Goal: Information Seeking & Learning: Find specific fact

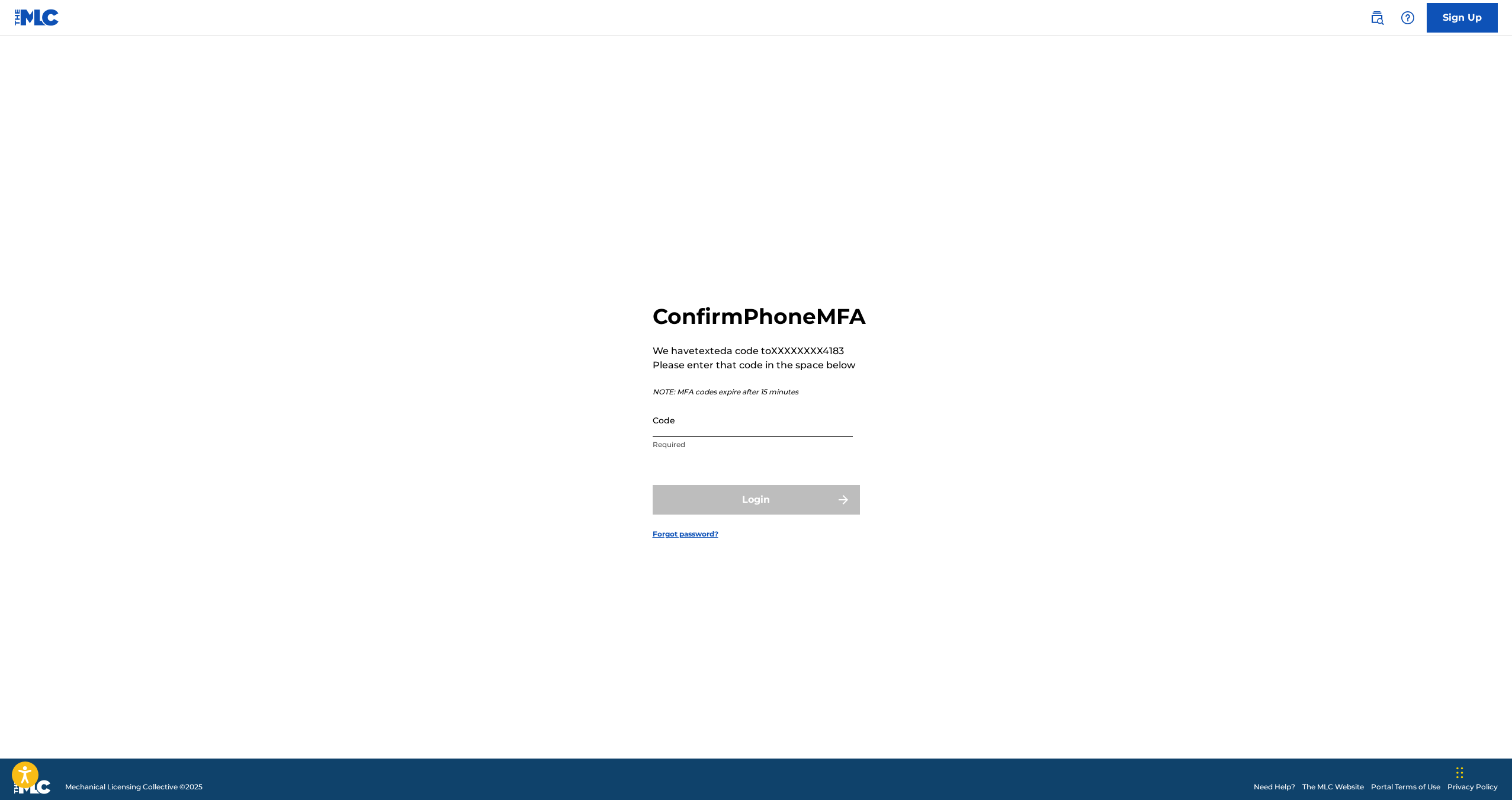
click at [717, 437] on input "Code" at bounding box center [753, 420] width 200 height 34
type input "096203"
click at [653, 485] on button "Login" at bounding box center [756, 500] width 207 height 29
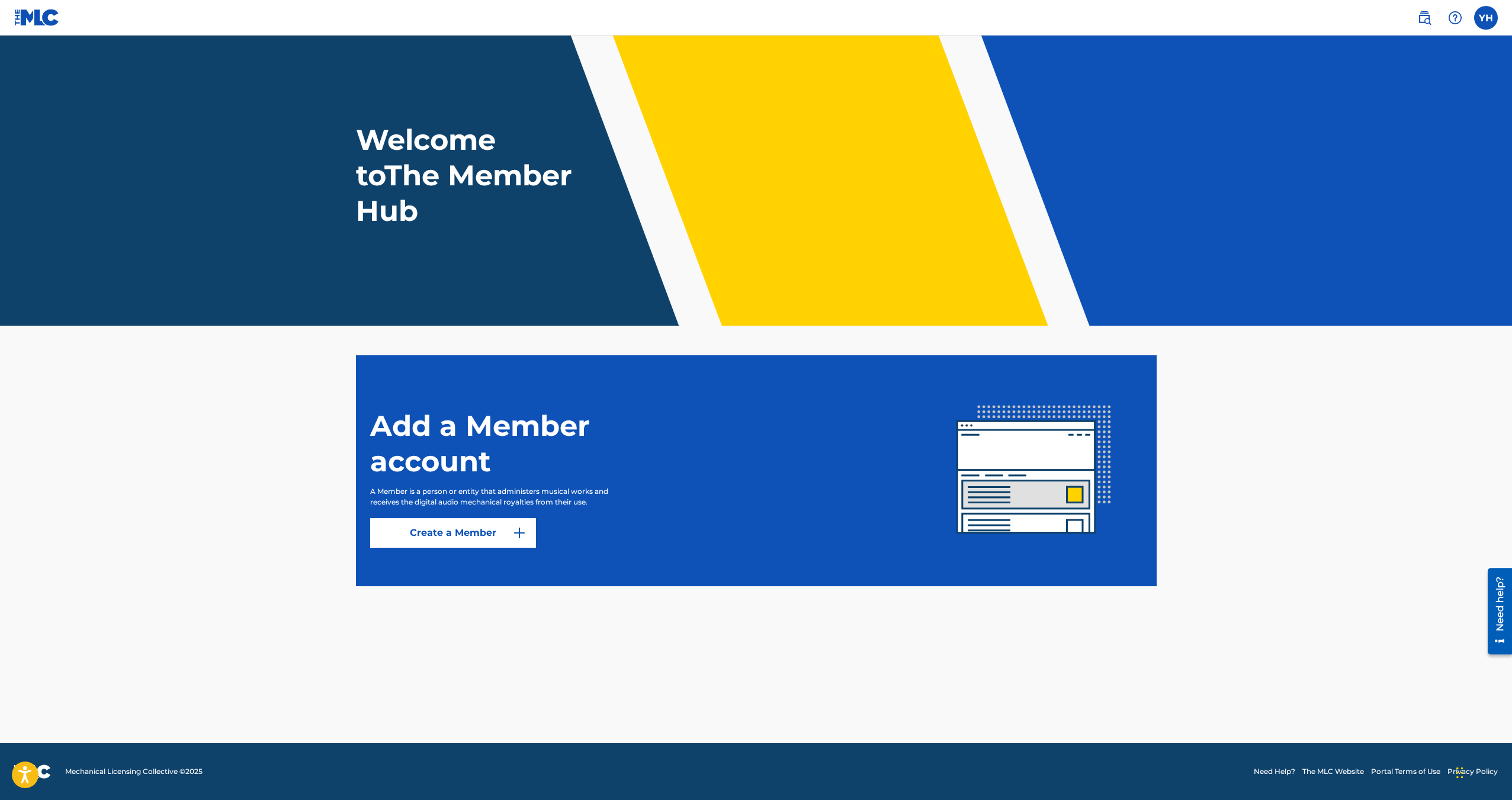
click at [407, 191] on h1 "Welcome to The Member Hub" at bounding box center [466, 175] width 221 height 107
click at [36, 16] on img at bounding box center [37, 17] width 46 height 17
click at [1484, 19] on label at bounding box center [1485, 18] width 24 height 24
click at [1485, 18] on input "YH [PERSON_NAME] [EMAIL_ADDRESS][DOMAIN_NAME] Notification Preferences Profile …" at bounding box center [1485, 18] width 0 height 0
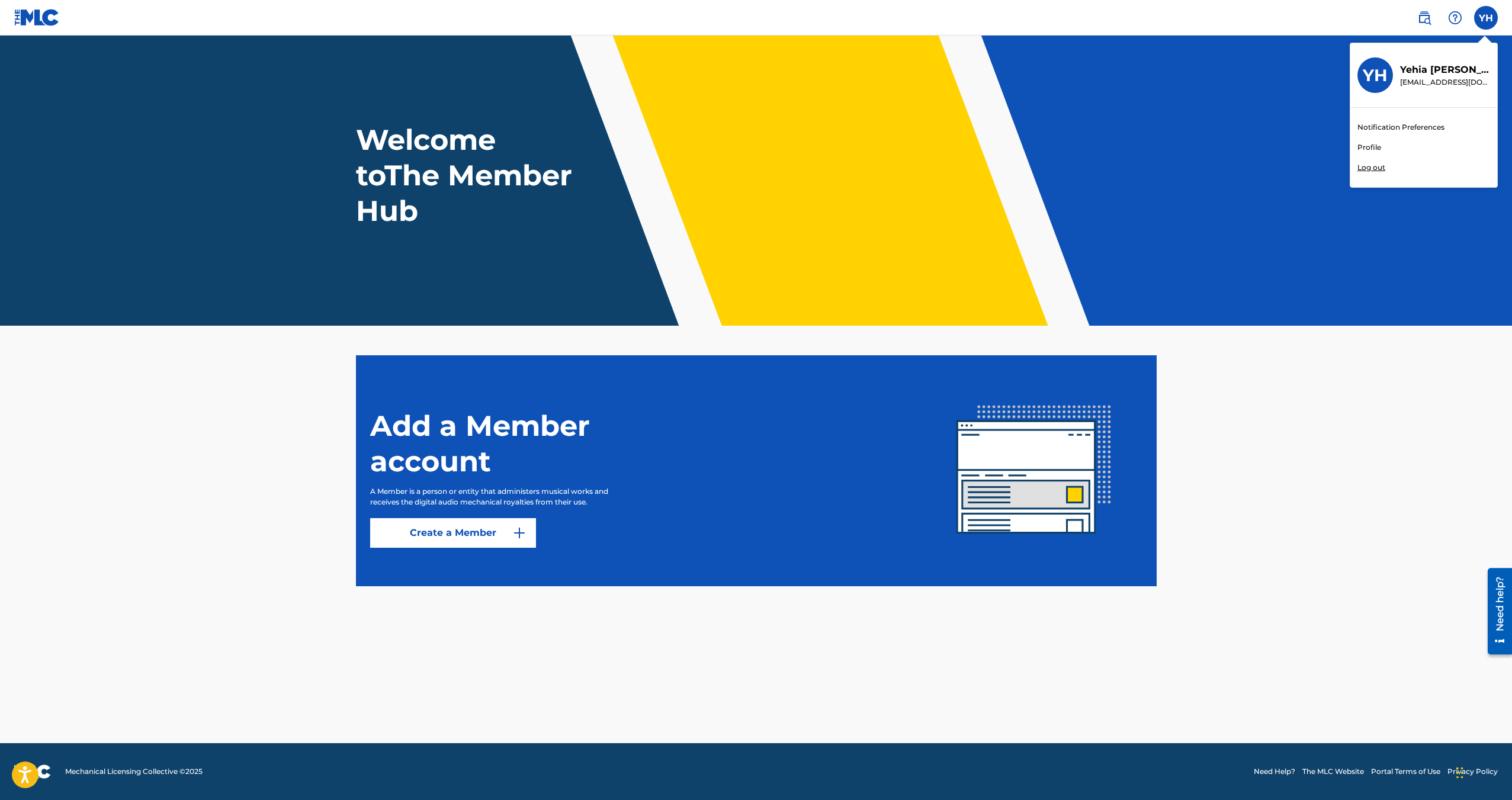
click at [1409, 21] on div "YH YH [PERSON_NAME] [EMAIL_ADDRESS][DOMAIN_NAME] Notification Preferences Profi…" at bounding box center [1451, 18] width 92 height 24
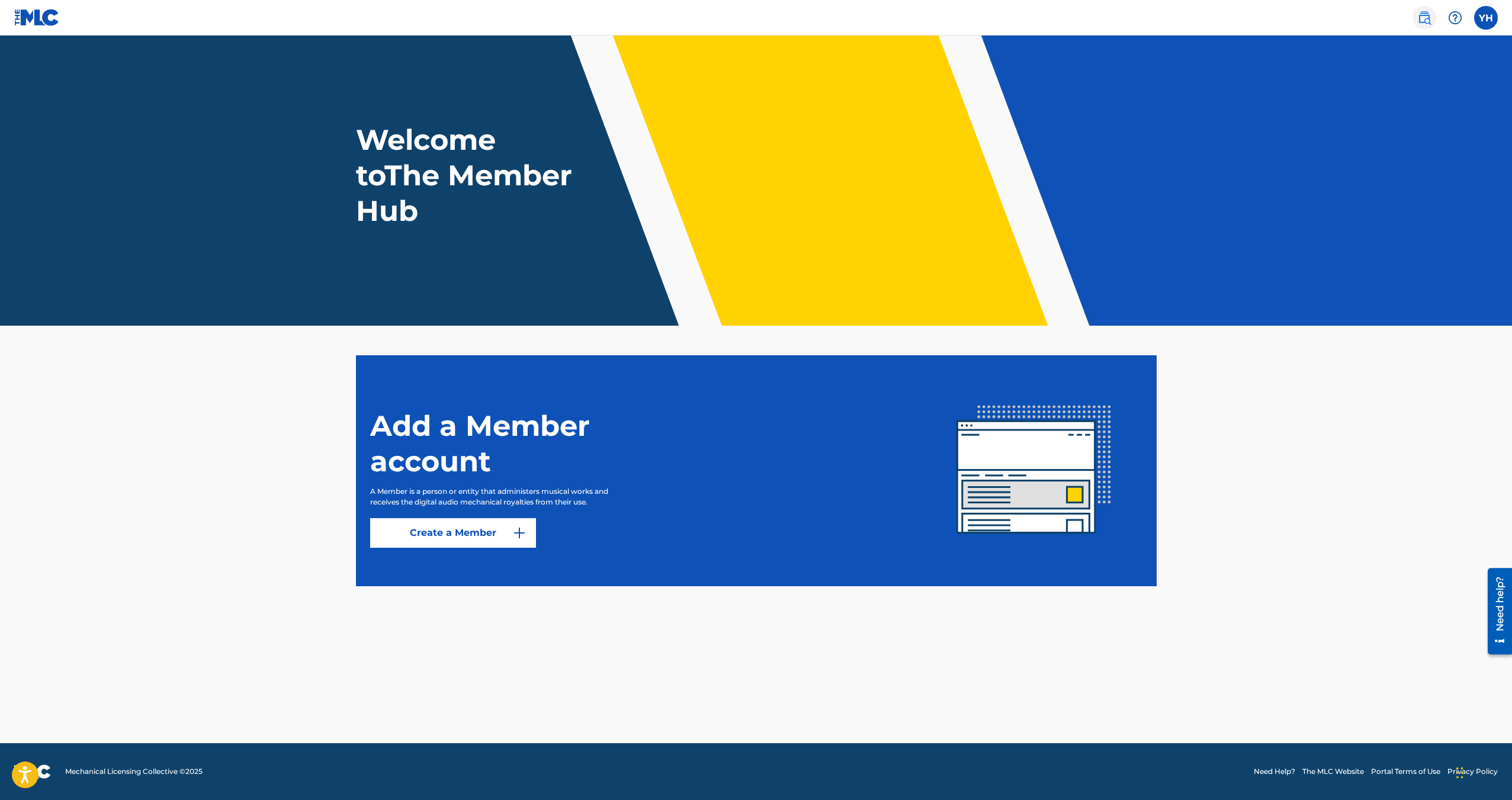
click at [1429, 20] on img at bounding box center [1423, 17] width 15 height 15
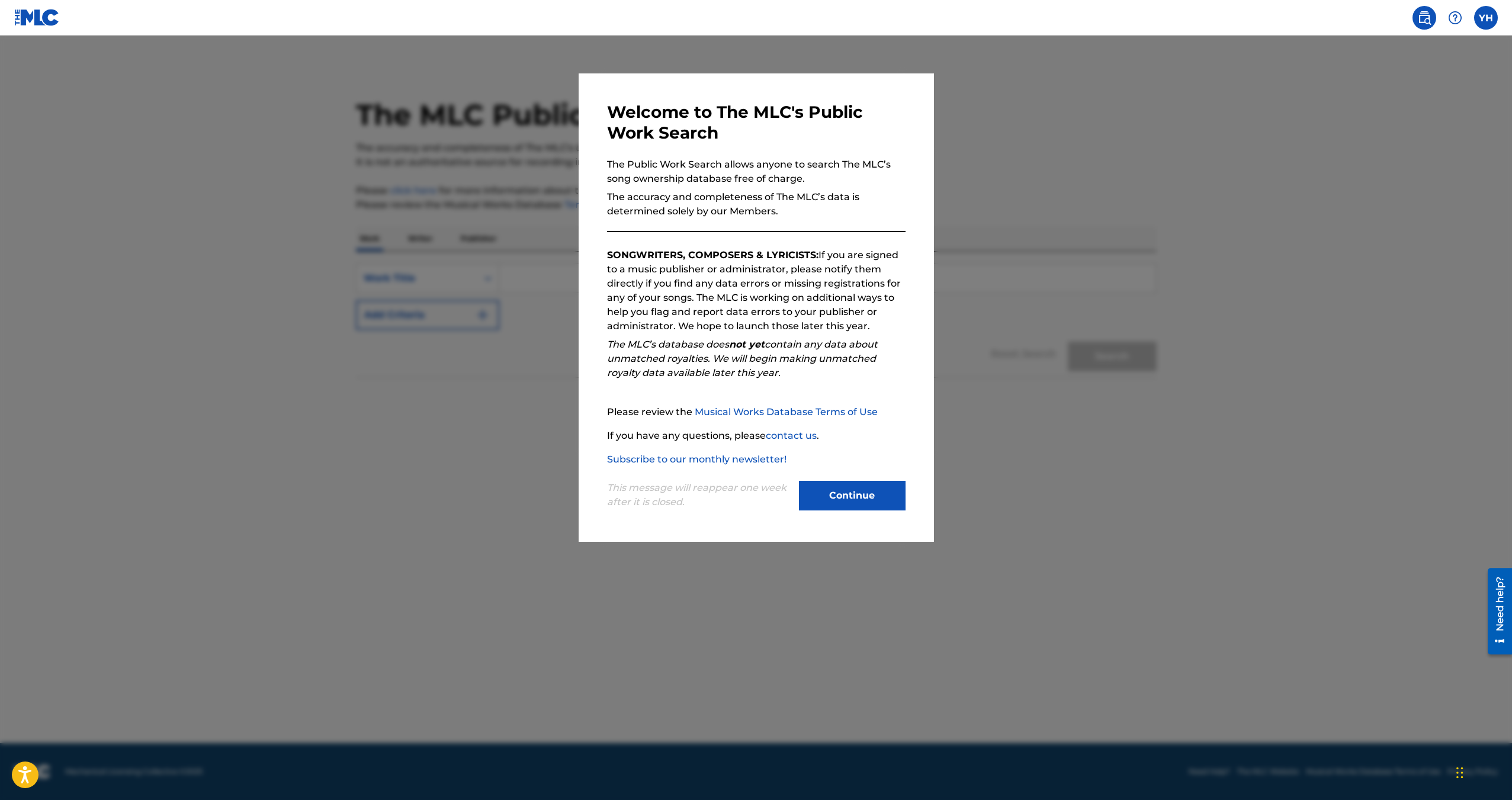
click at [864, 473] on div "This message will reappear one week after it is closed. Continue" at bounding box center [756, 489] width 298 height 46
click at [838, 494] on button "Continue" at bounding box center [852, 495] width 107 height 29
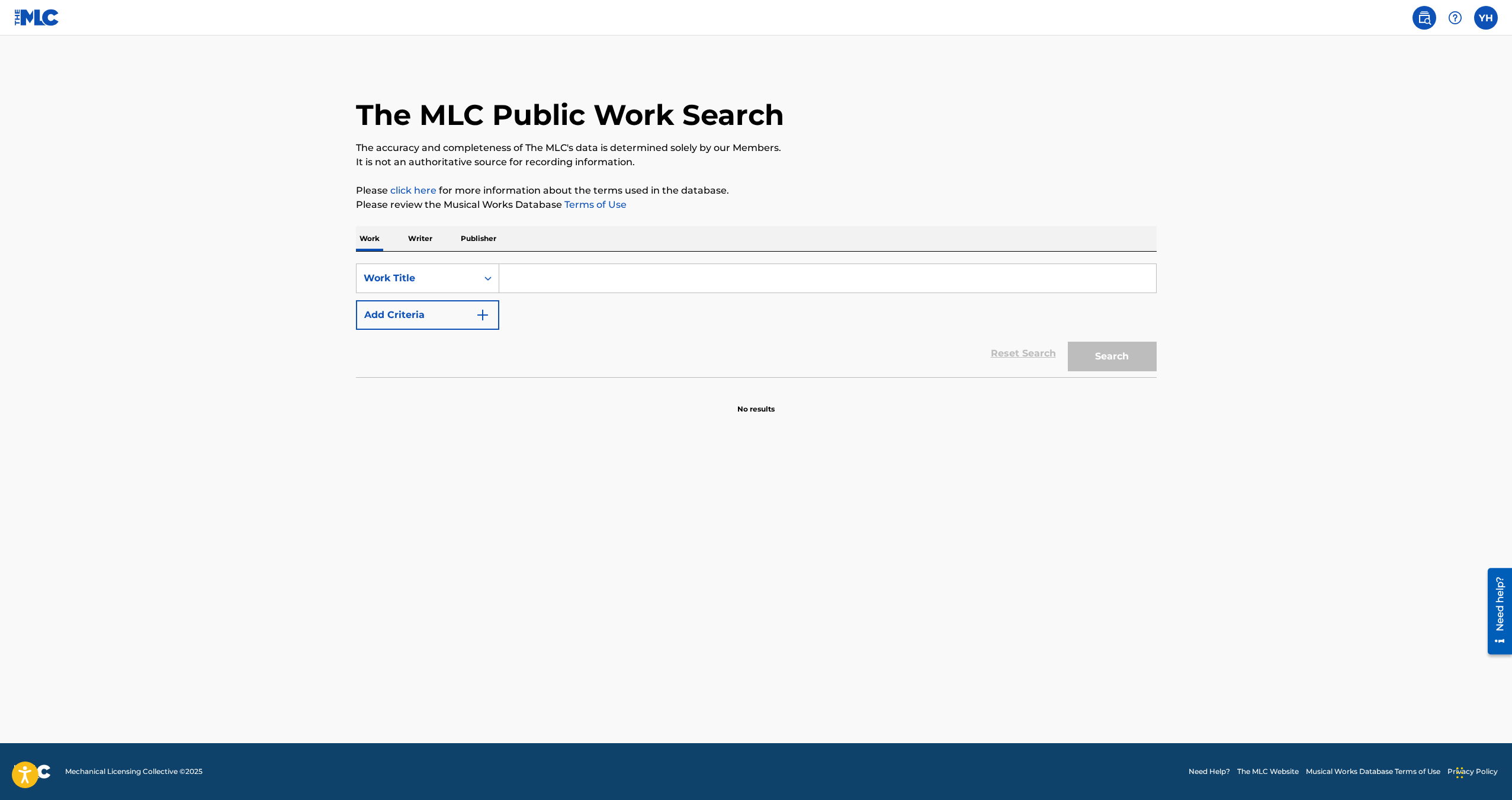
click at [562, 277] on input "Search Form" at bounding box center [827, 278] width 656 height 28
click at [1426, 16] on img at bounding box center [1423, 17] width 15 height 15
click at [1476, 18] on label at bounding box center [1485, 18] width 24 height 24
click at [1485, 18] on input "YH [PERSON_NAME] [EMAIL_ADDRESS][DOMAIN_NAME] Notification Preferences Profile …" at bounding box center [1485, 18] width 0 height 0
click at [1369, 145] on link "Profile" at bounding box center [1369, 147] width 24 height 10
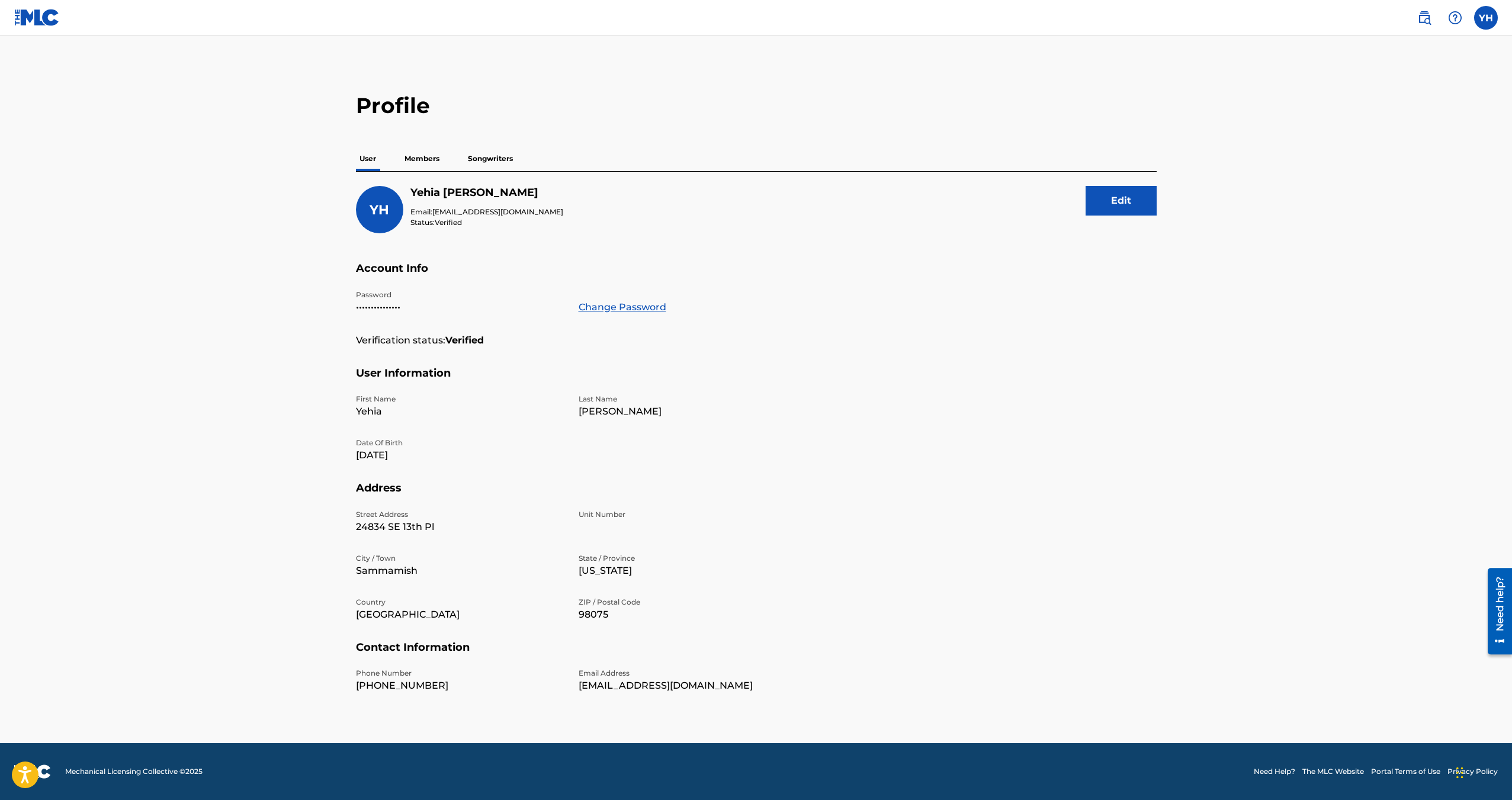
click at [22, 16] on img at bounding box center [37, 17] width 46 height 17
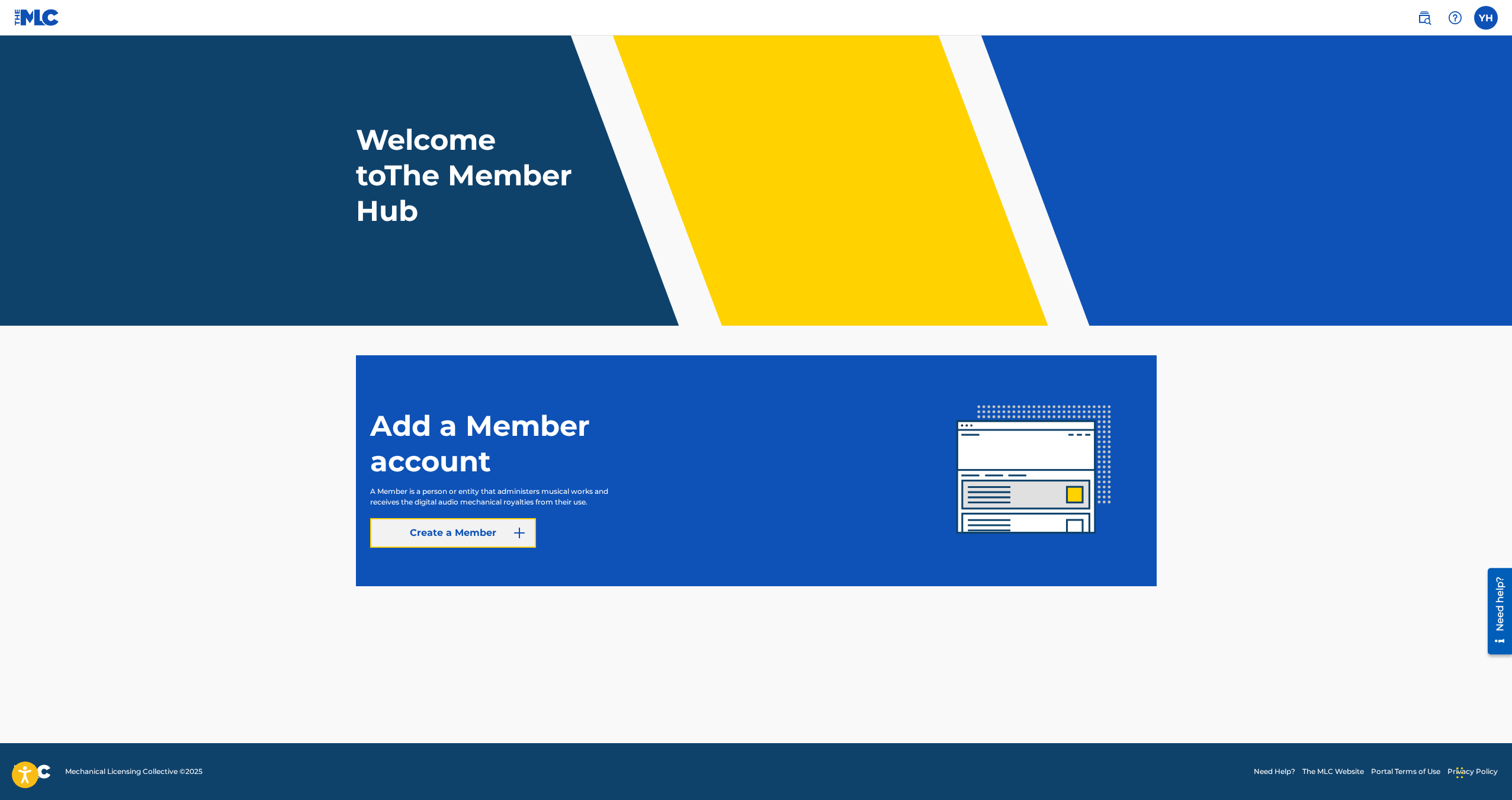
click at [482, 533] on link "Create a Member" at bounding box center [452, 532] width 166 height 29
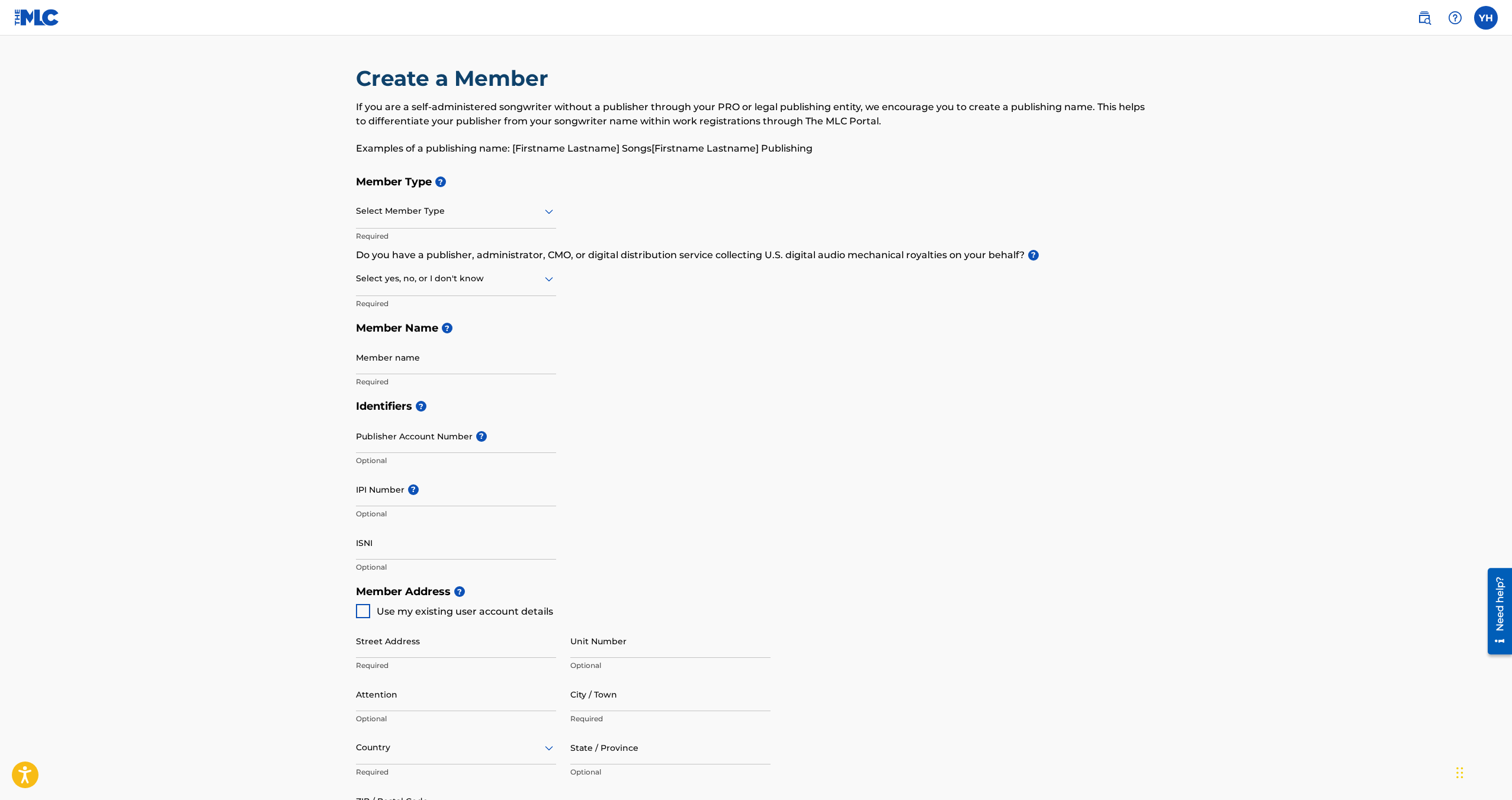
click at [442, 213] on div at bounding box center [456, 211] width 200 height 15
click at [548, 165] on div "Create a Member If you are a self-administered songwriter without a publisher t…" at bounding box center [756, 117] width 801 height 104
click at [440, 216] on div at bounding box center [456, 211] width 200 height 15
click at [424, 240] on div "Self-Administered Songwriter" at bounding box center [455, 242] width 199 height 27
click at [434, 358] on input "Member name" at bounding box center [456, 357] width 200 height 34
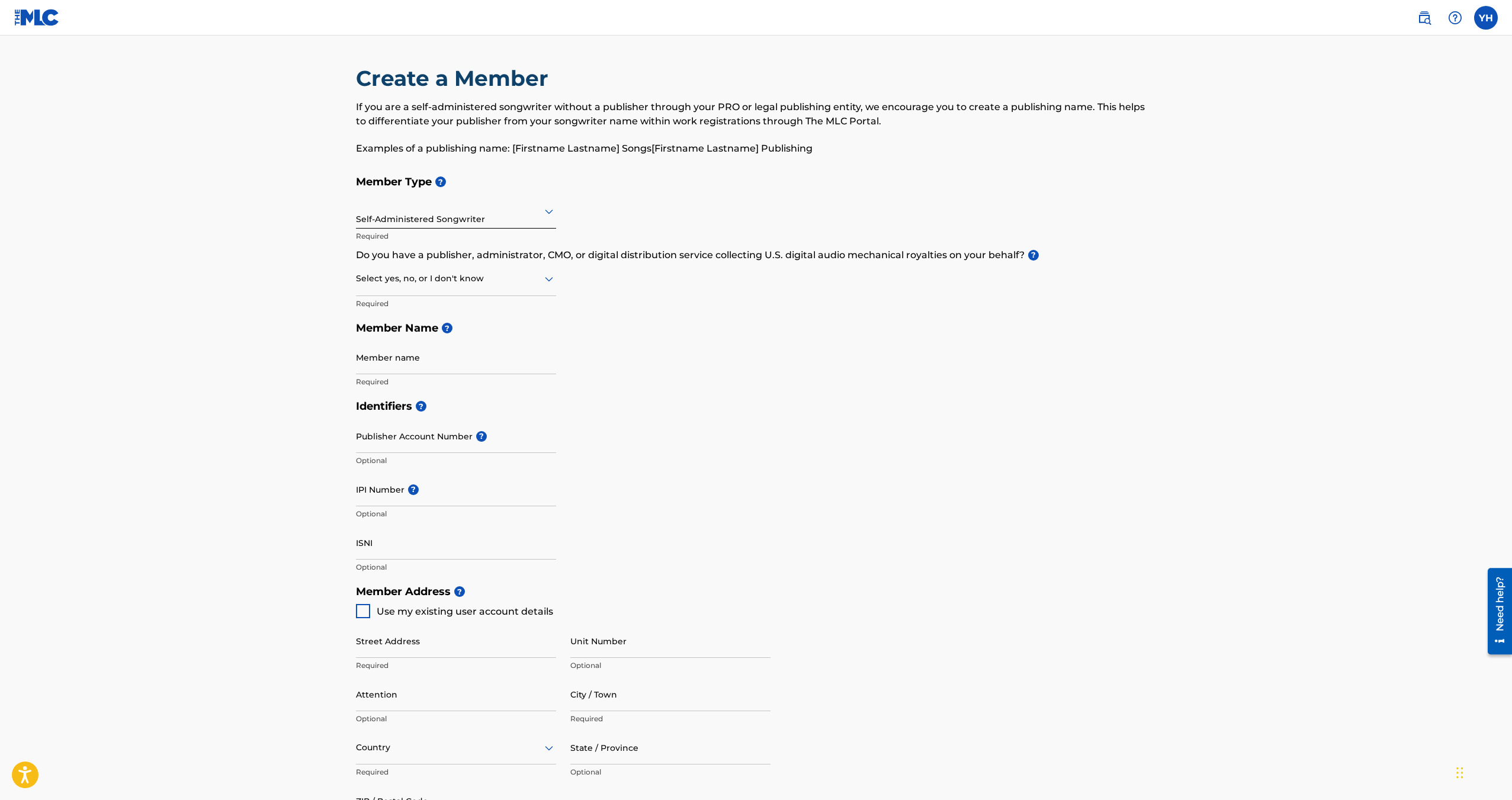
click at [21, 17] on img at bounding box center [37, 17] width 46 height 17
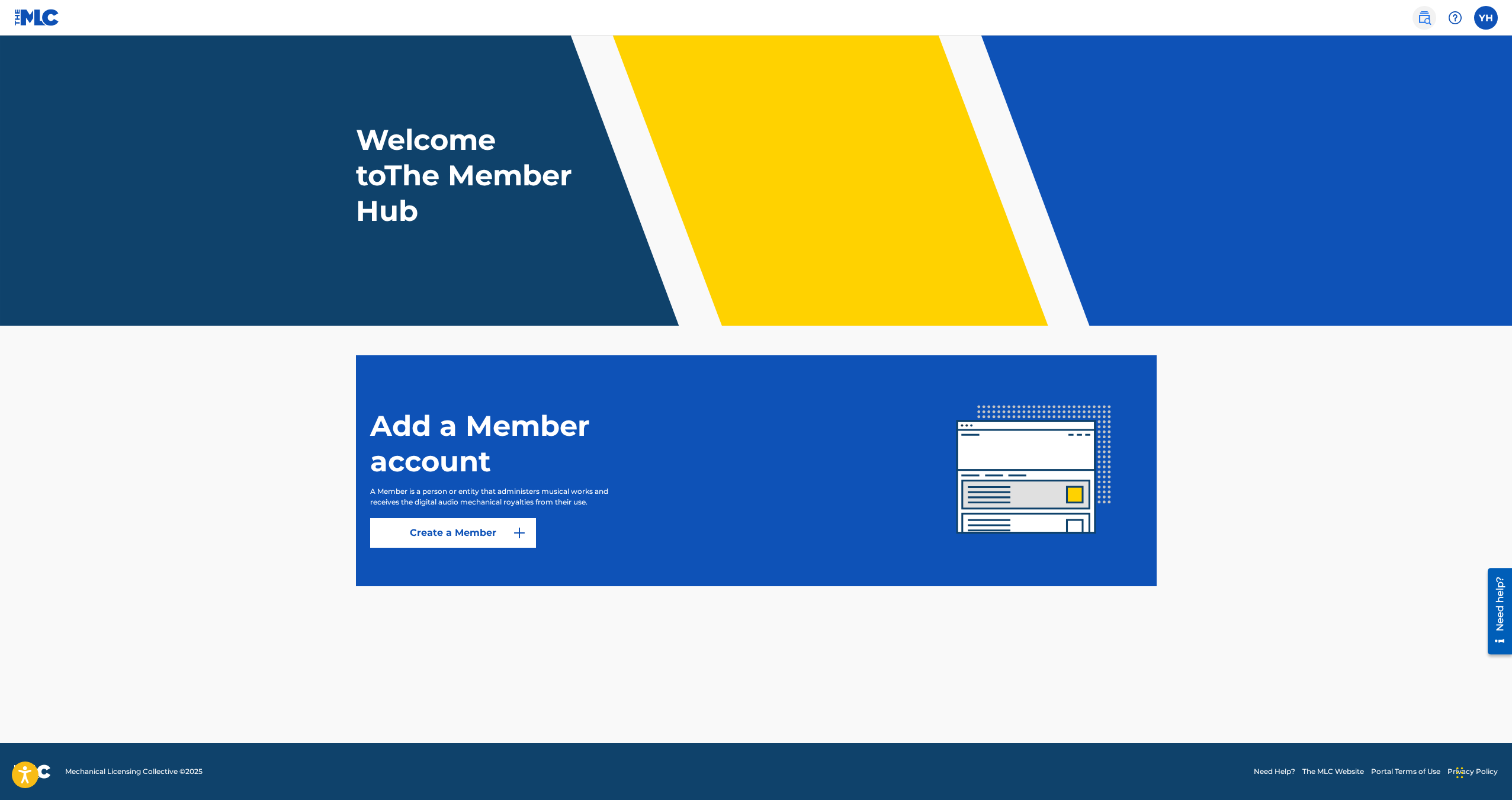
click at [1434, 16] on link at bounding box center [1424, 18] width 24 height 24
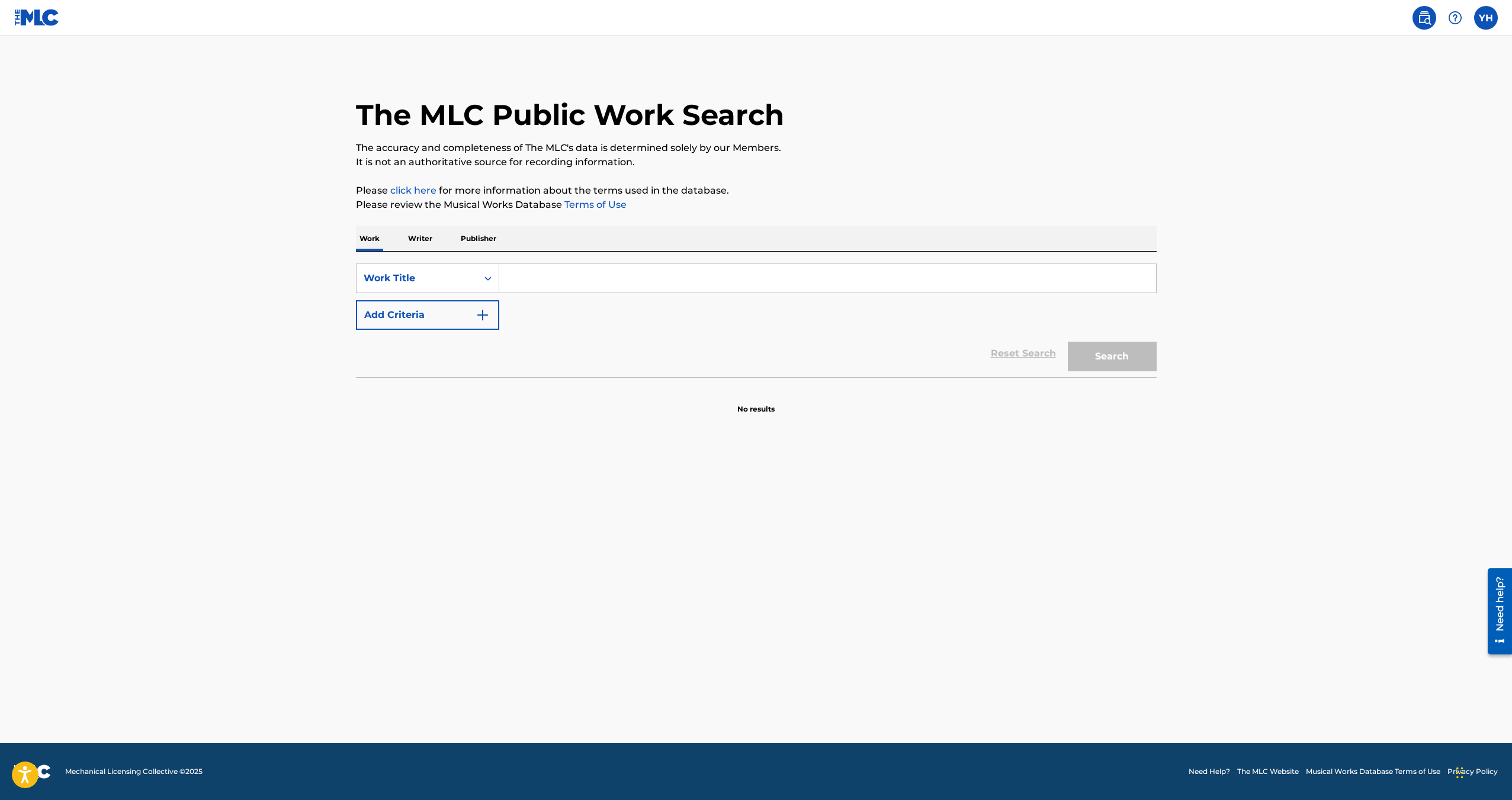
click at [569, 274] on input "Search Form" at bounding box center [827, 278] width 656 height 28
paste input "Numerous Bootings"
type input "Numerous Bootings"
click at [1105, 366] on button "Search" at bounding box center [1111, 356] width 89 height 29
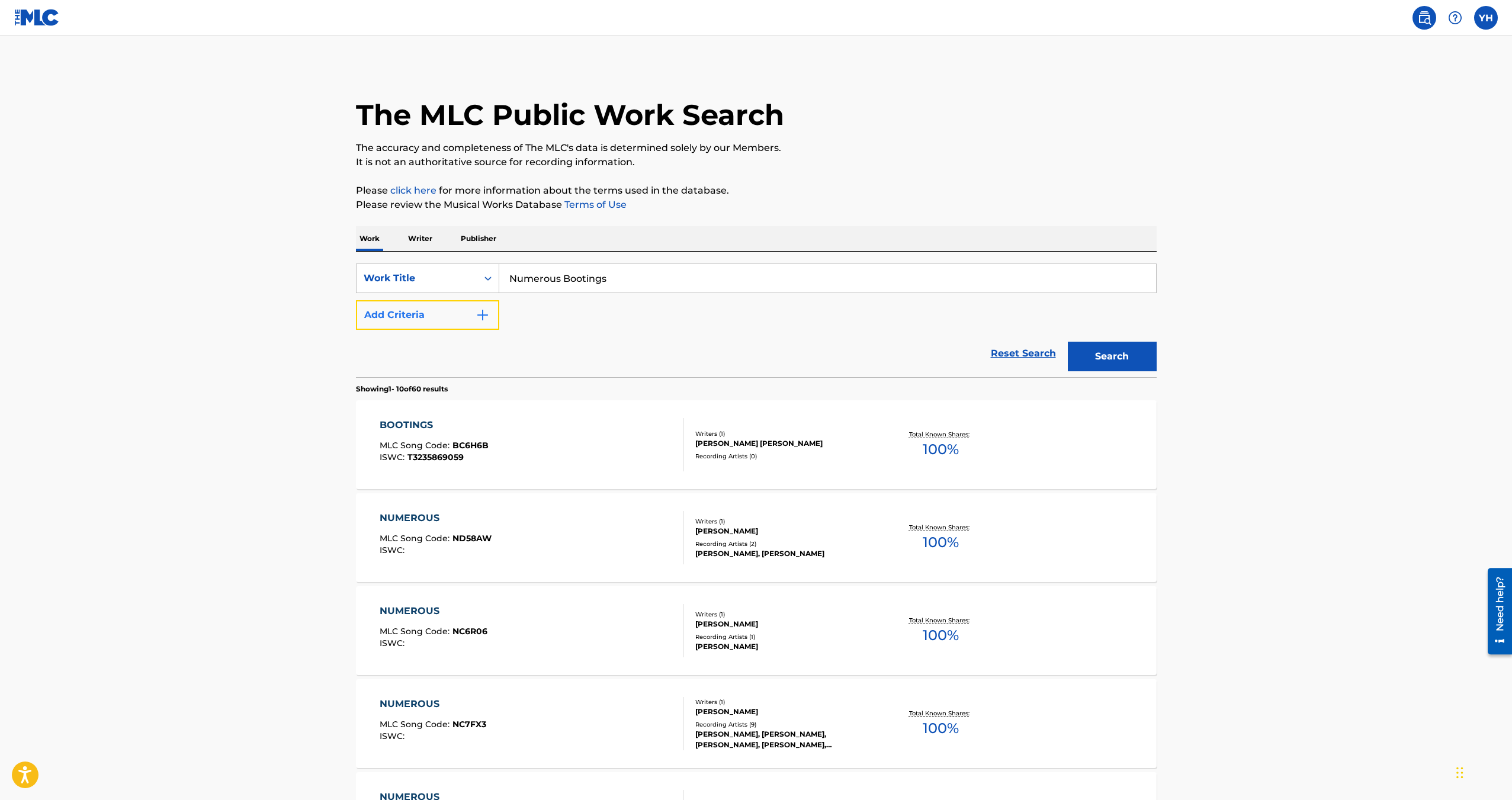
click at [452, 309] on button "Add Criteria" at bounding box center [427, 315] width 144 height 29
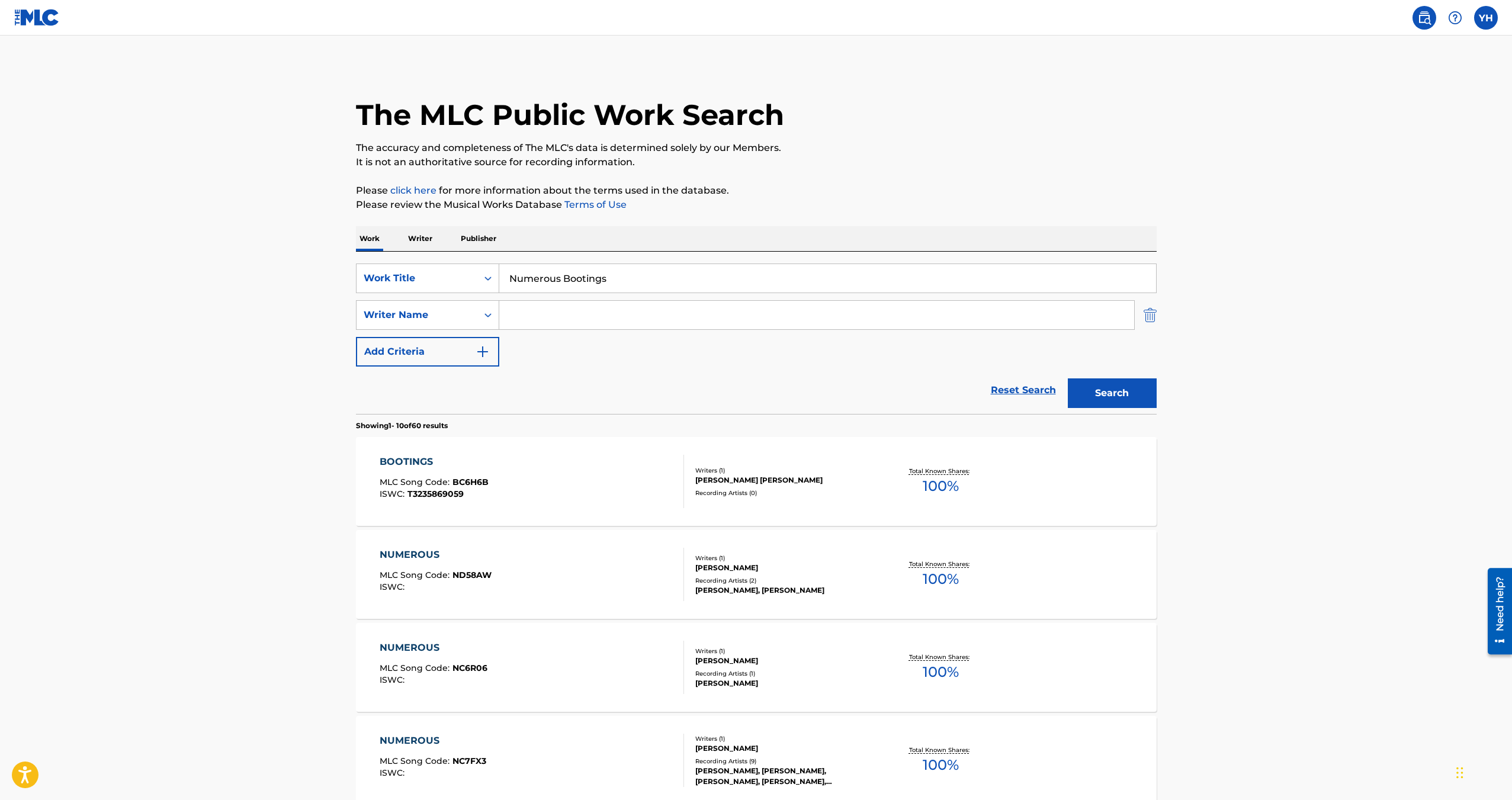
click at [1149, 317] on img "Search Form" at bounding box center [1149, 315] width 13 height 29
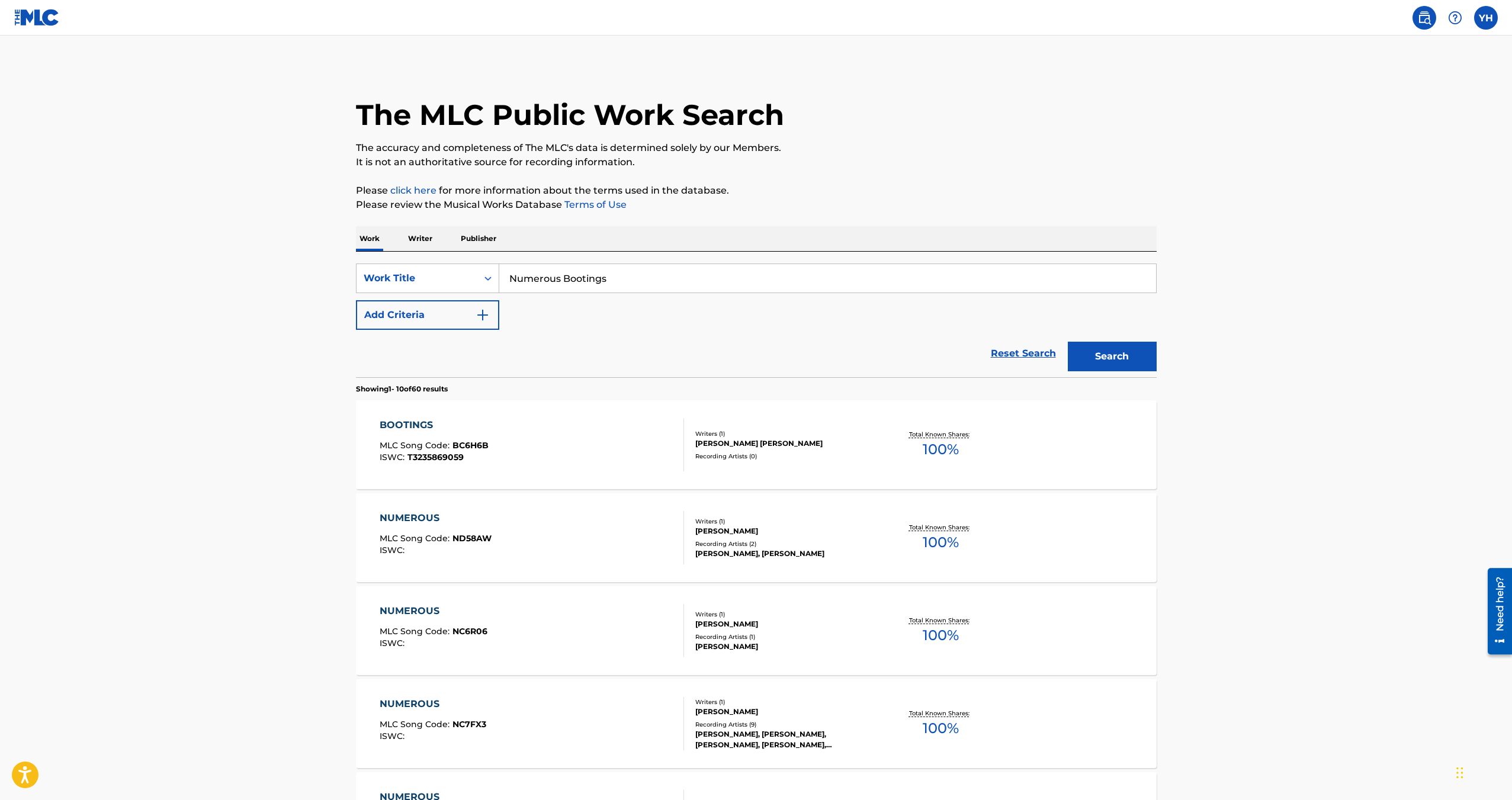
click at [618, 273] on input "Numerous Bootings" at bounding box center [827, 278] width 656 height 28
click at [446, 276] on div "Work Title" at bounding box center [417, 278] width 107 height 15
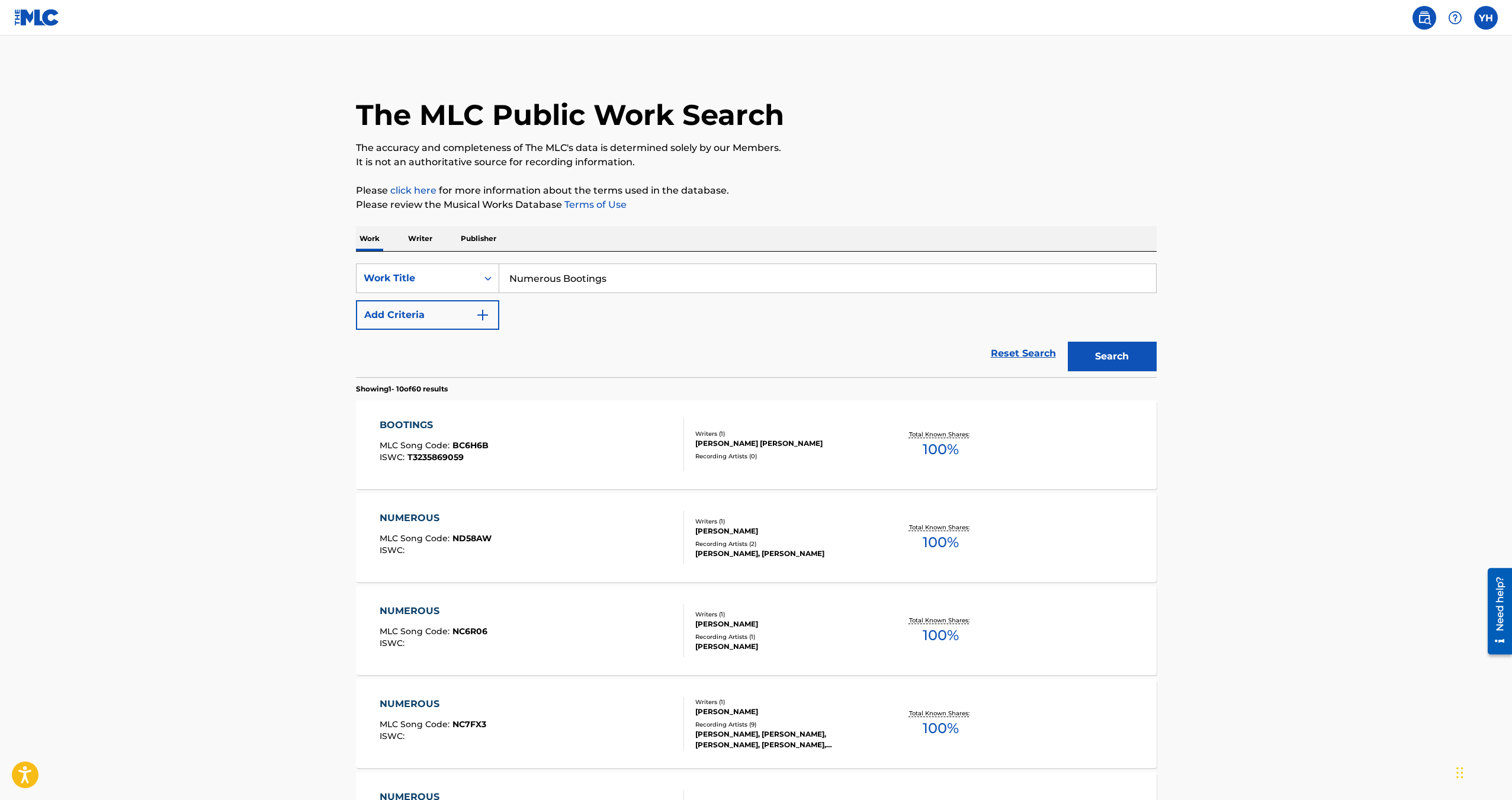
click at [415, 284] on div "Work Title" at bounding box center [417, 278] width 107 height 15
click at [432, 455] on div "Publisher IPI" at bounding box center [427, 456] width 142 height 29
click at [419, 290] on div "Publisher IPI" at bounding box center [427, 278] width 144 height 29
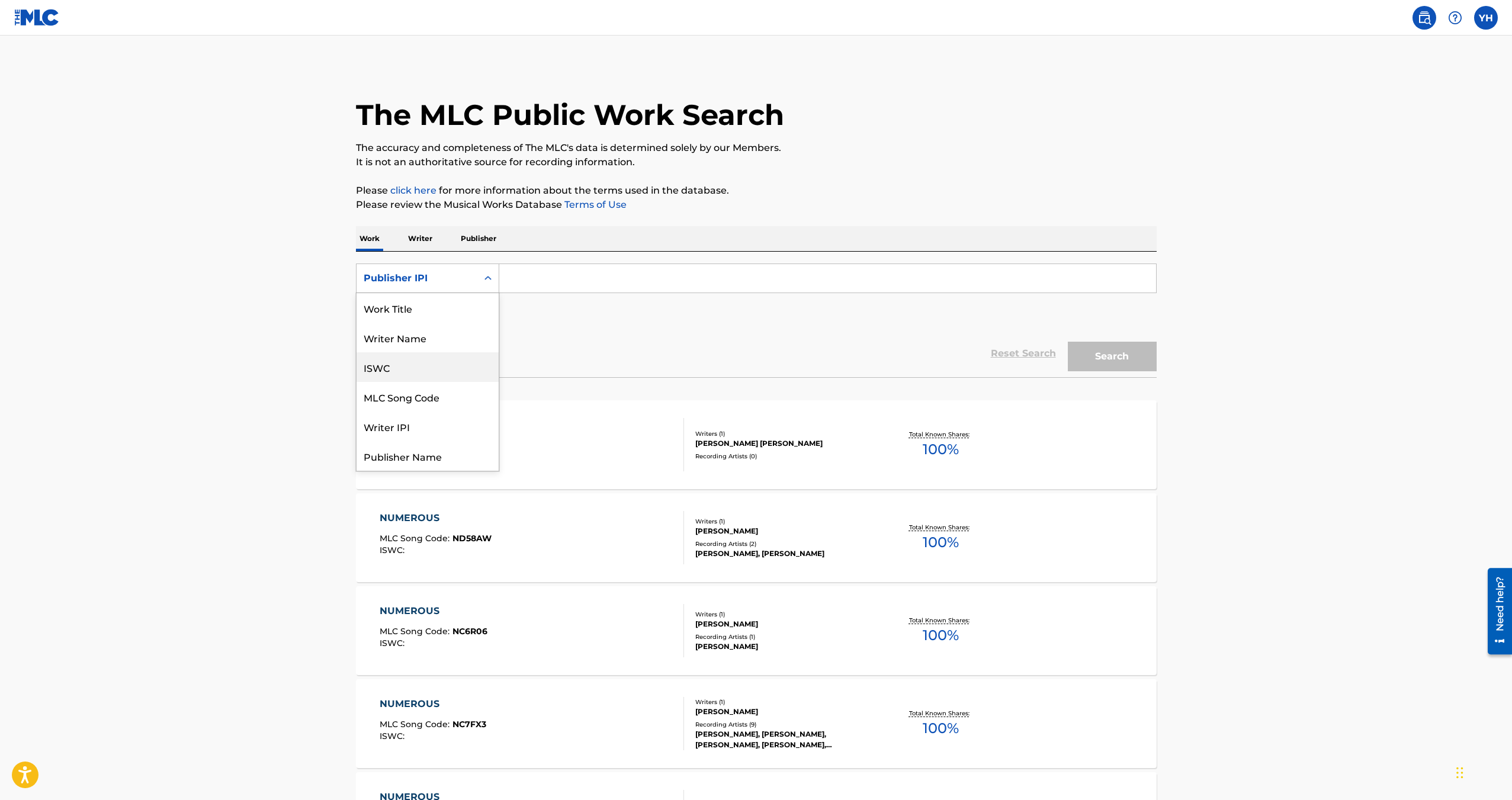
click at [404, 372] on div "ISWC" at bounding box center [427, 367] width 142 height 29
click at [553, 278] on input "Search Form" at bounding box center [827, 278] width 656 height 28
paste input "QZTAS2558777"
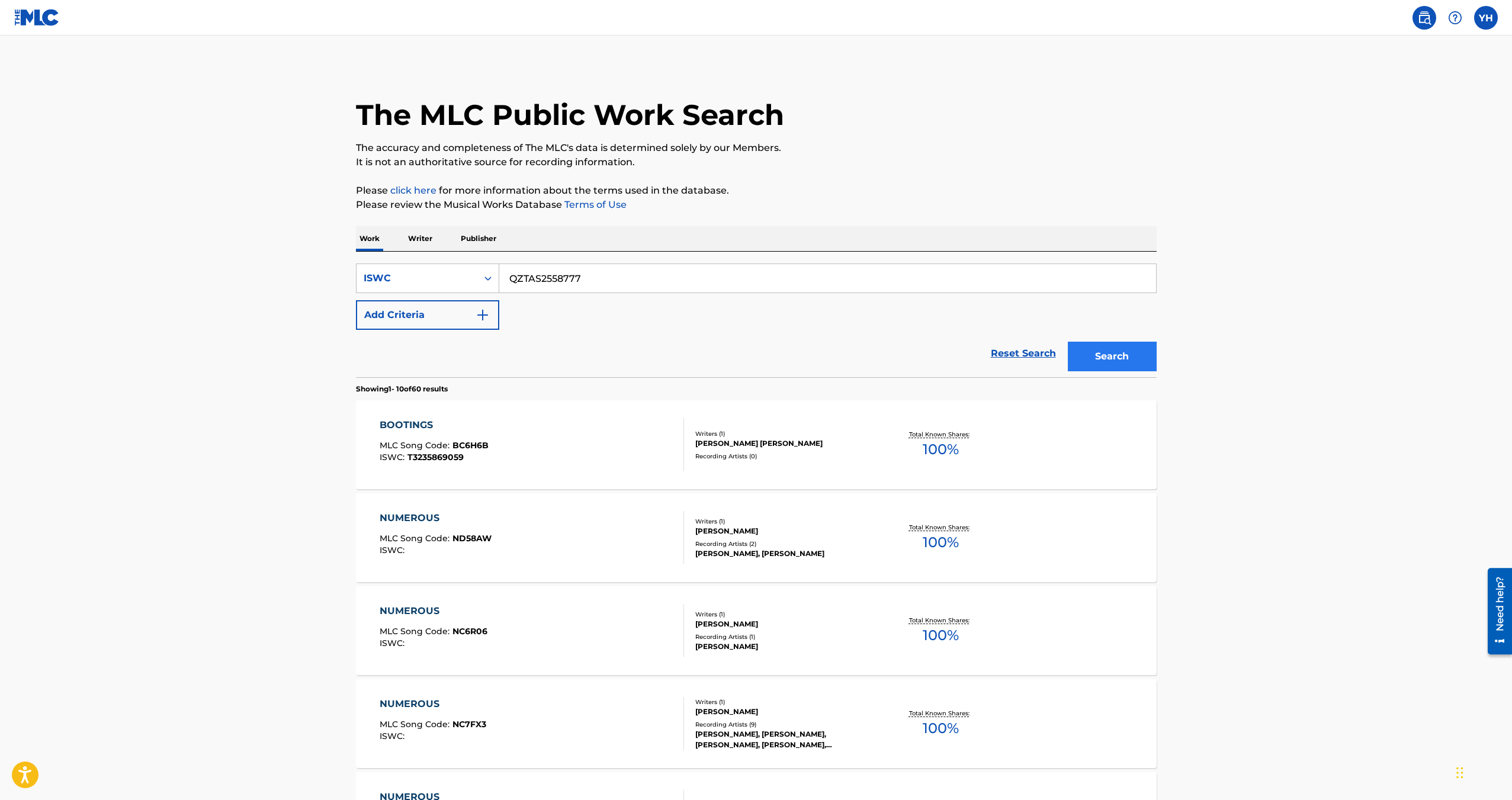
type input "QZTAS2558777"
drag, startPoint x: 1143, startPoint y: 352, endPoint x: 1118, endPoint y: 347, distance: 25.5
click at [1141, 351] on button "Search" at bounding box center [1111, 356] width 89 height 29
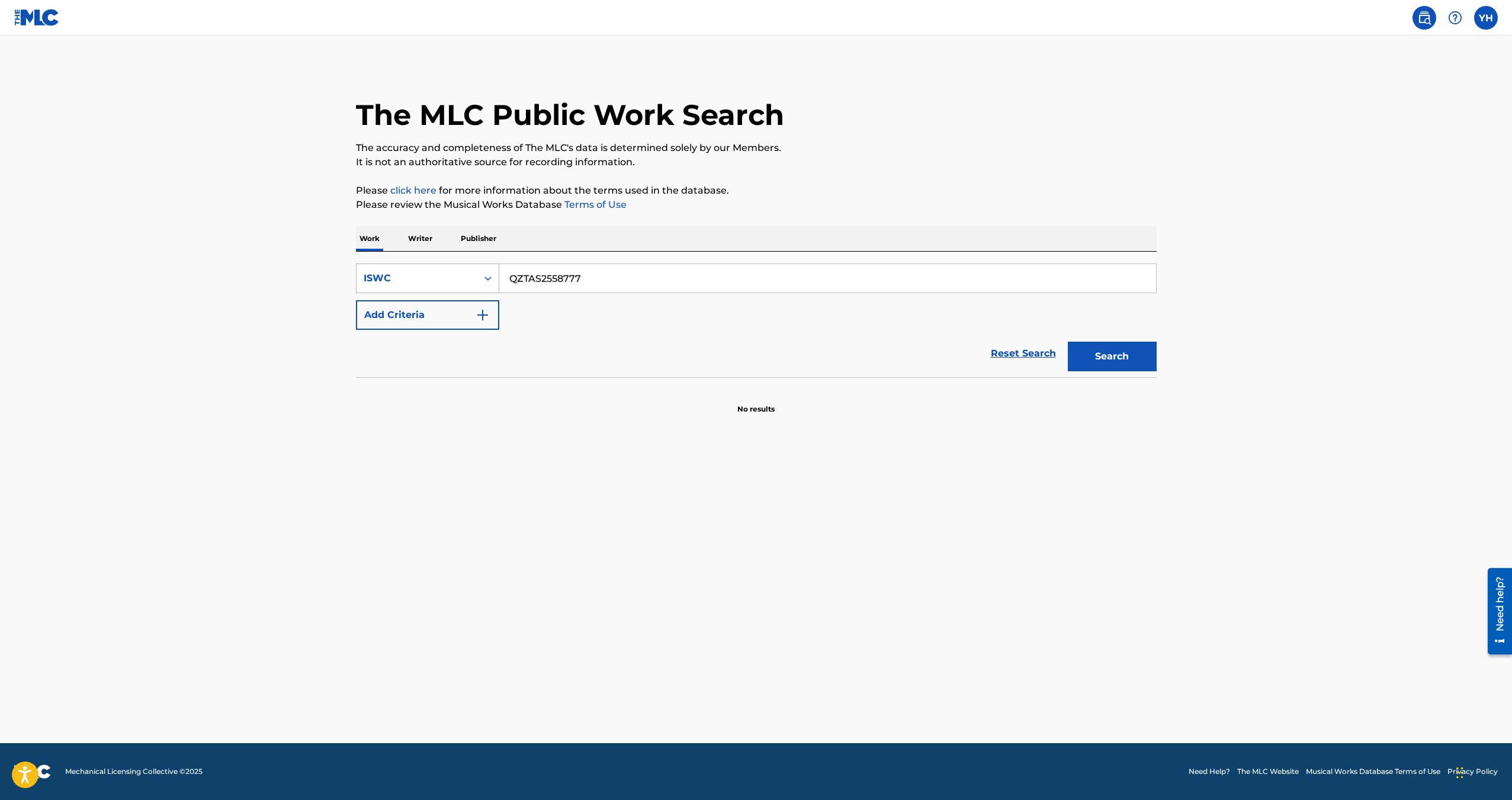
click at [415, 266] on div "ISWC" at bounding box center [427, 278] width 144 height 29
click at [428, 386] on div "Publisher IPI" at bounding box center [427, 397] width 142 height 29
click at [618, 286] on input "Search Form" at bounding box center [827, 278] width 656 height 28
paste input "QZTAS2558777"
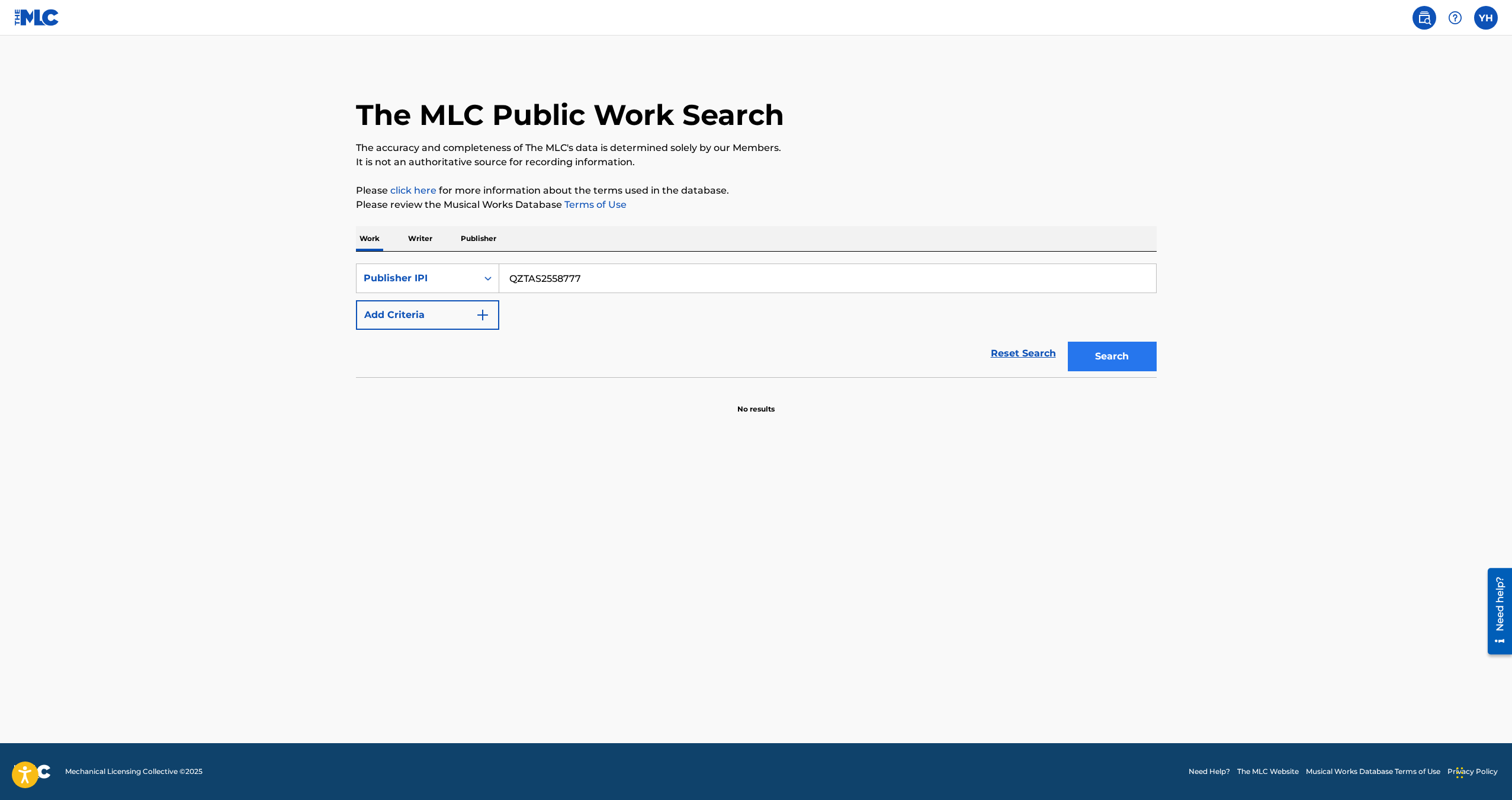
type input "QZTAS2558777"
click at [1129, 359] on button "Search" at bounding box center [1111, 356] width 89 height 29
click at [464, 287] on div "Publisher IPI" at bounding box center [416, 278] width 120 height 22
drag, startPoint x: 423, startPoint y: 370, endPoint x: 444, endPoint y: 356, distance: 25.2
click at [423, 370] on div "Writer IPI" at bounding box center [427, 367] width 142 height 29
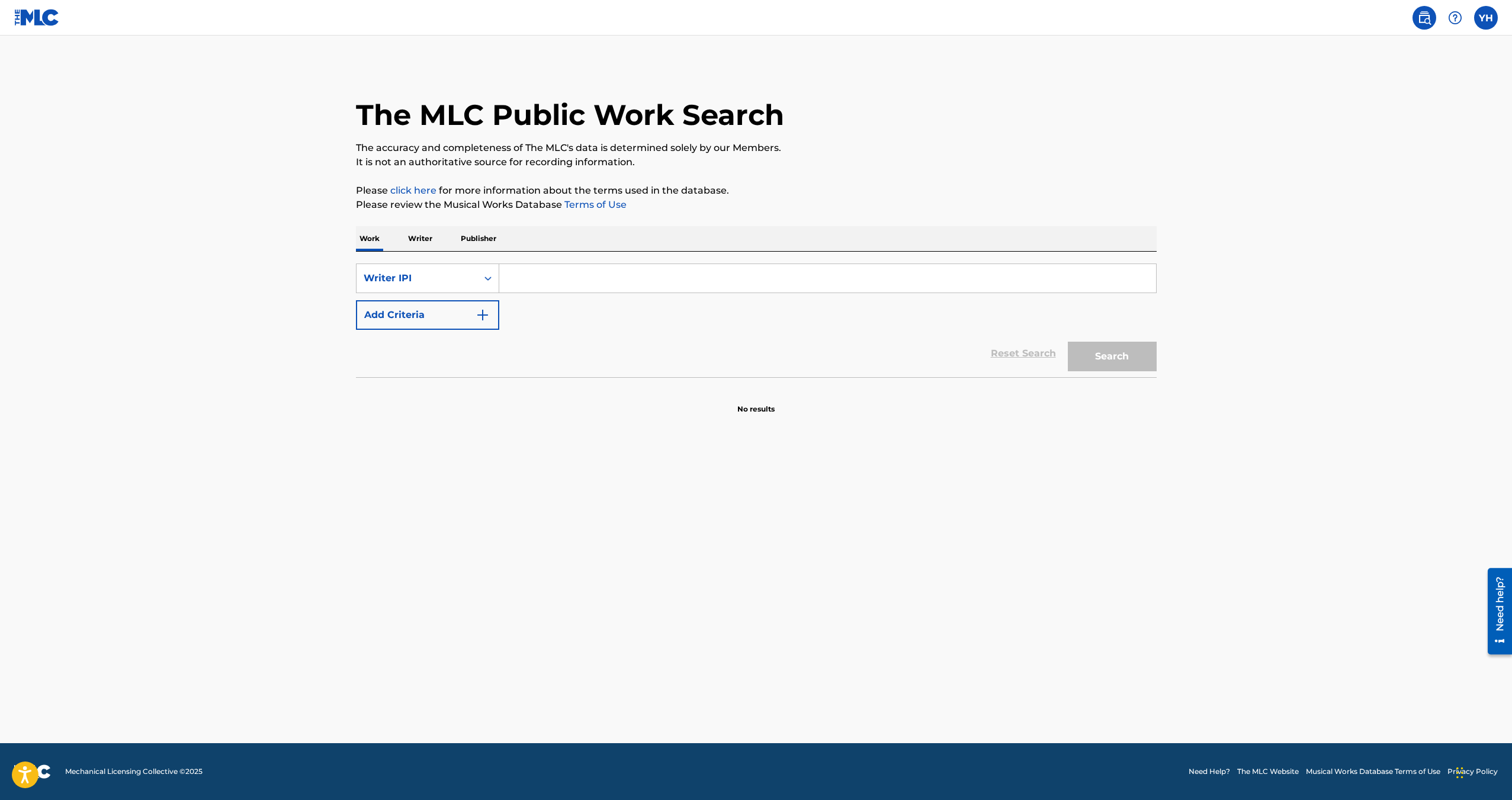
click at [605, 280] on input "Search Form" at bounding box center [827, 278] width 656 height 28
paste input "QZTAS2558777"
type input "QZTAS2558777"
click at [1116, 354] on button "Search" at bounding box center [1111, 356] width 89 height 29
click at [423, 277] on div "Writer IPI" at bounding box center [417, 278] width 107 height 15
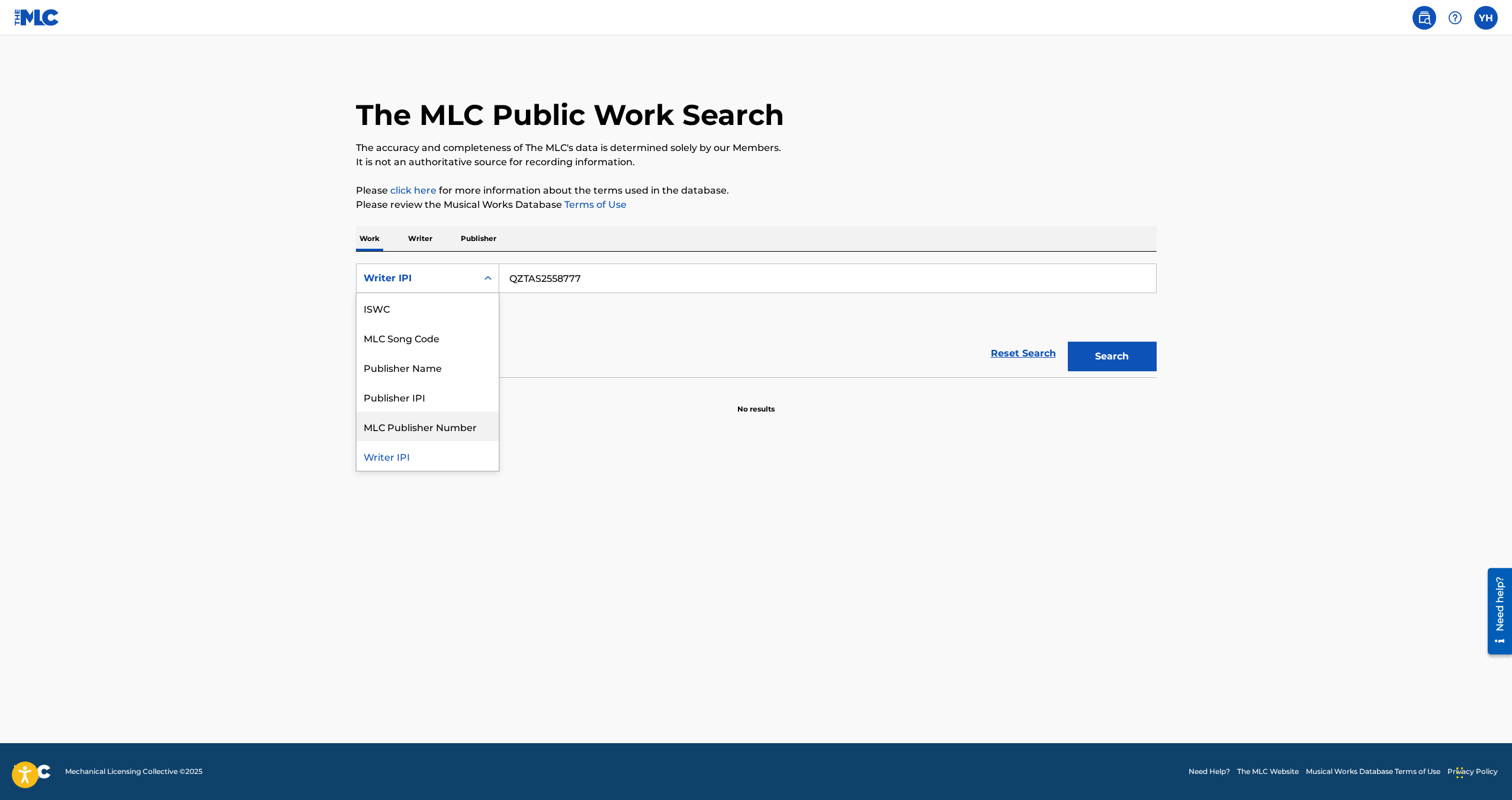
scroll to position [0, 0]
click at [392, 375] on div "ISWC" at bounding box center [427, 367] width 142 height 29
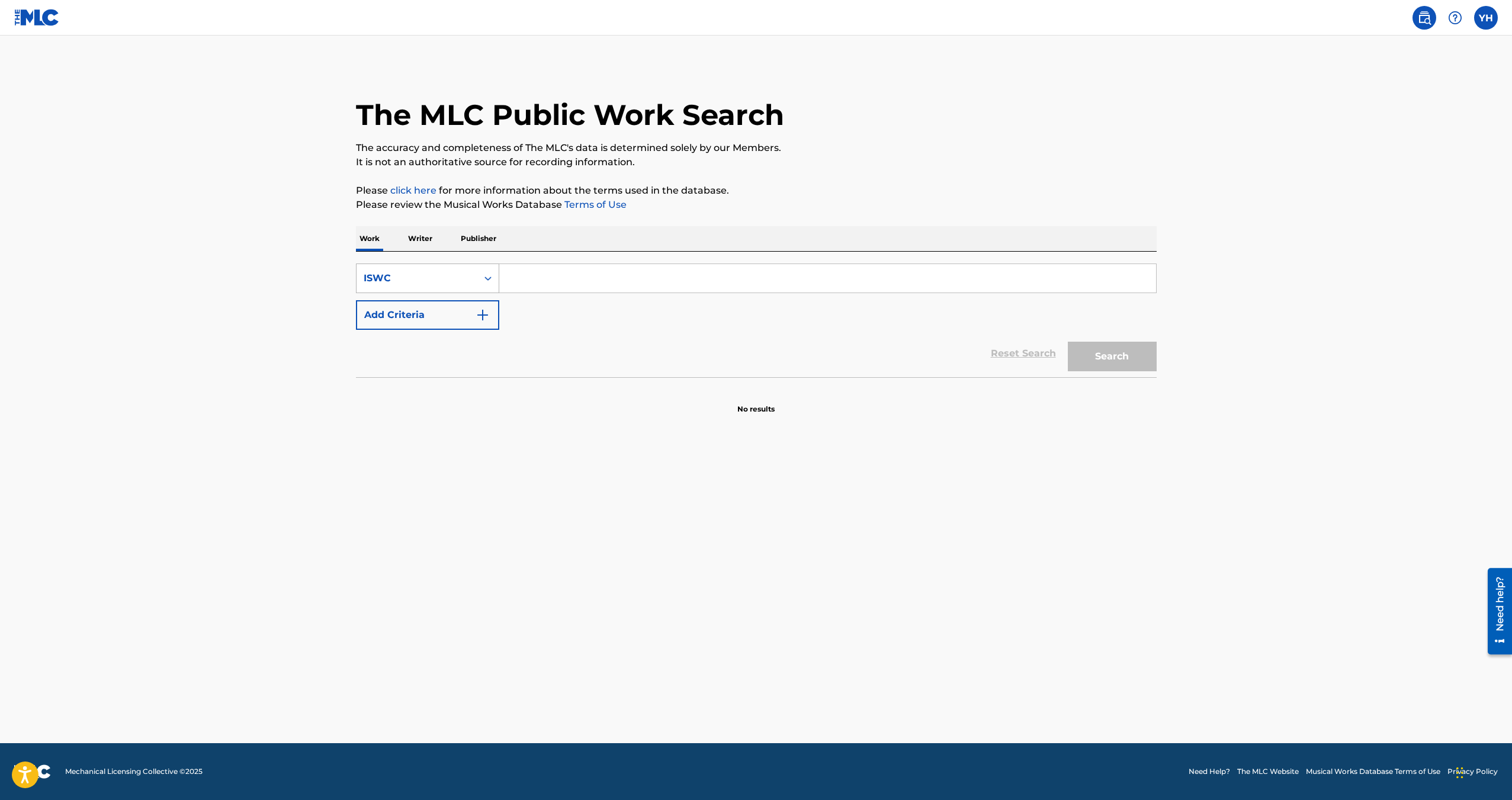
click at [414, 265] on div "ISWC" at bounding box center [427, 278] width 144 height 29
